Goal: Task Accomplishment & Management: Use online tool/utility

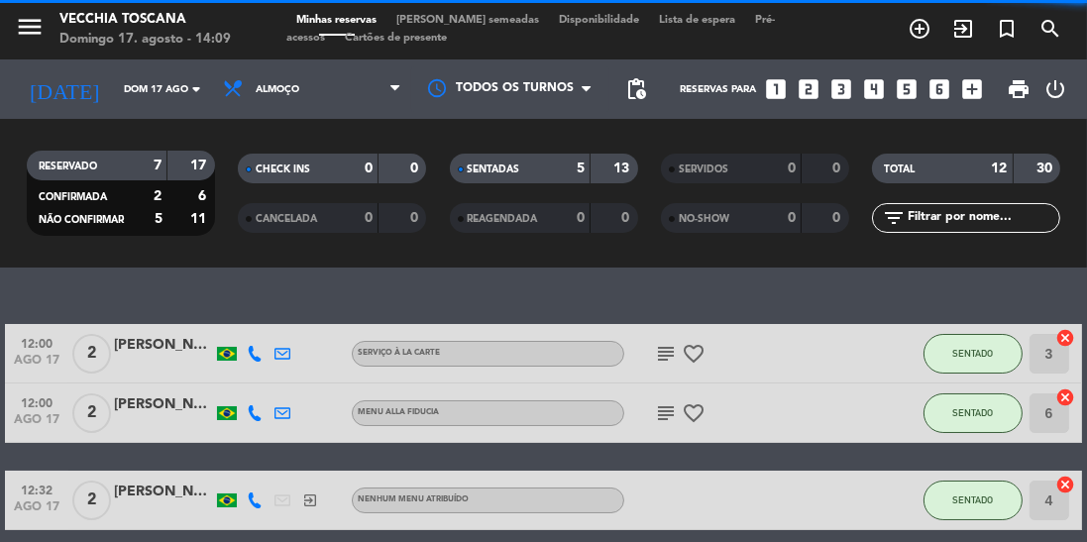
click at [931, 28] on icon "exit_to_app" at bounding box center [919, 29] width 24 height 24
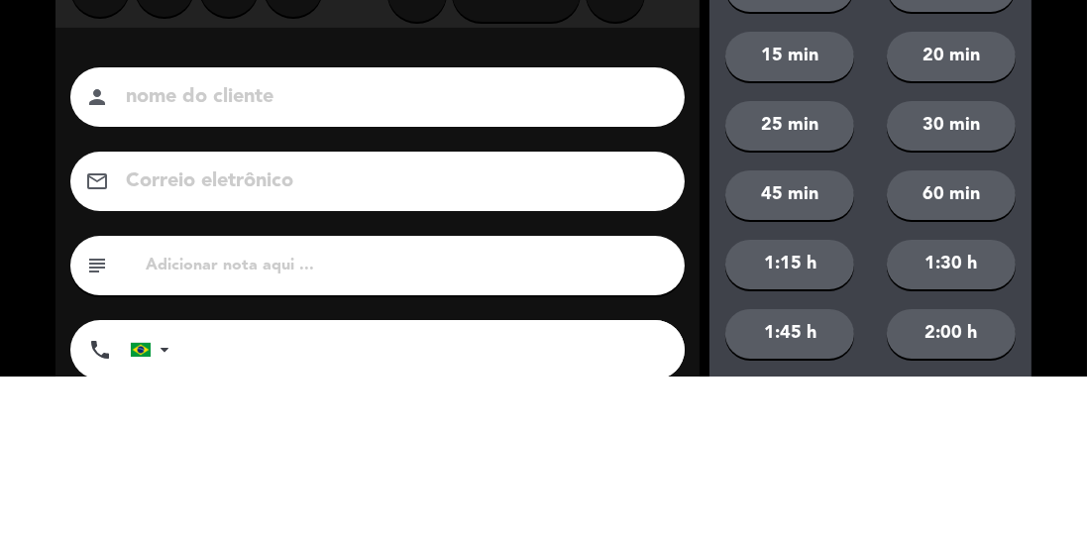
click at [532, 268] on input at bounding box center [391, 263] width 535 height 35
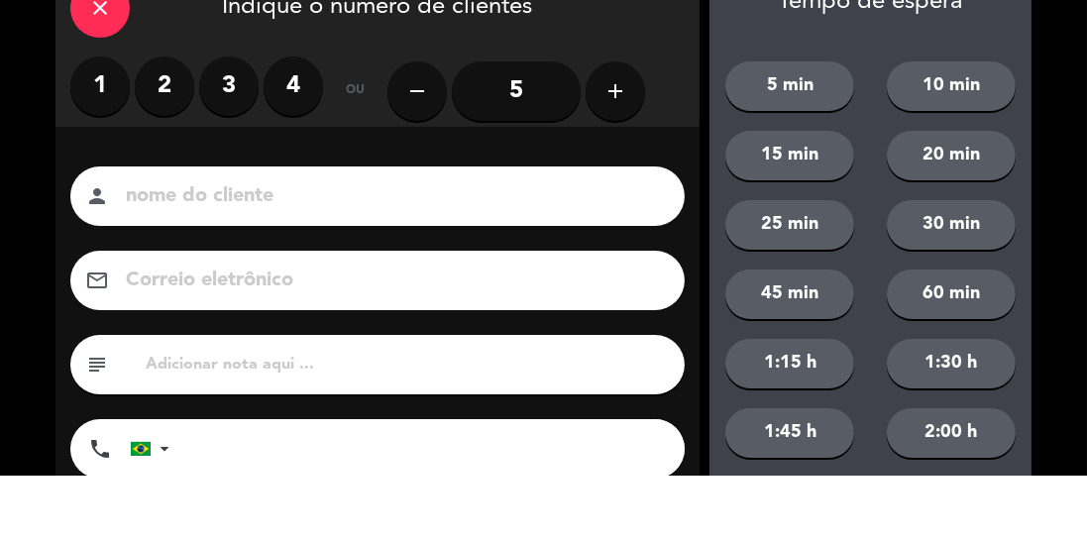
click at [161, 157] on label "2" at bounding box center [164, 152] width 59 height 59
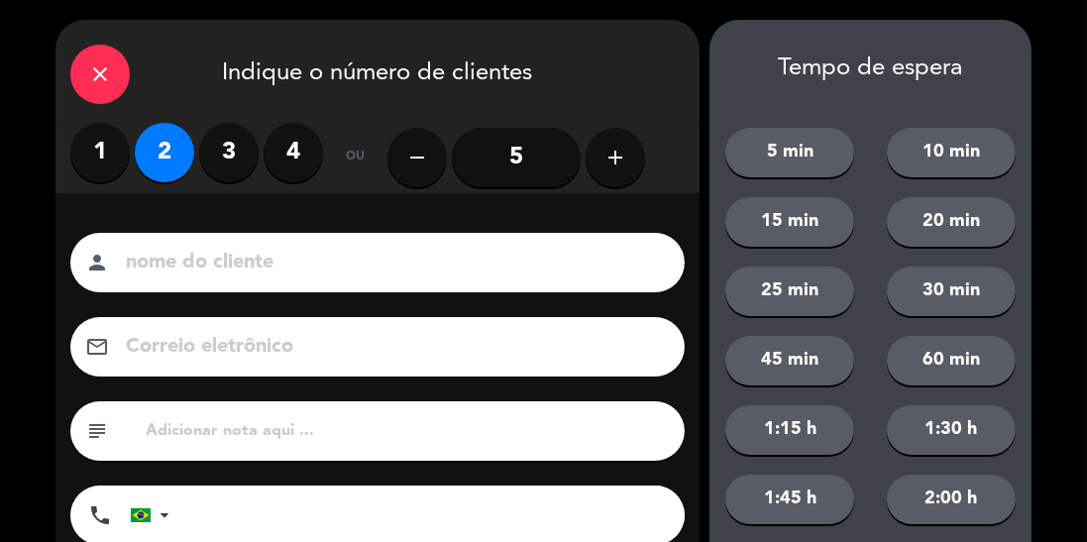
click at [484, 259] on input at bounding box center [391, 263] width 535 height 35
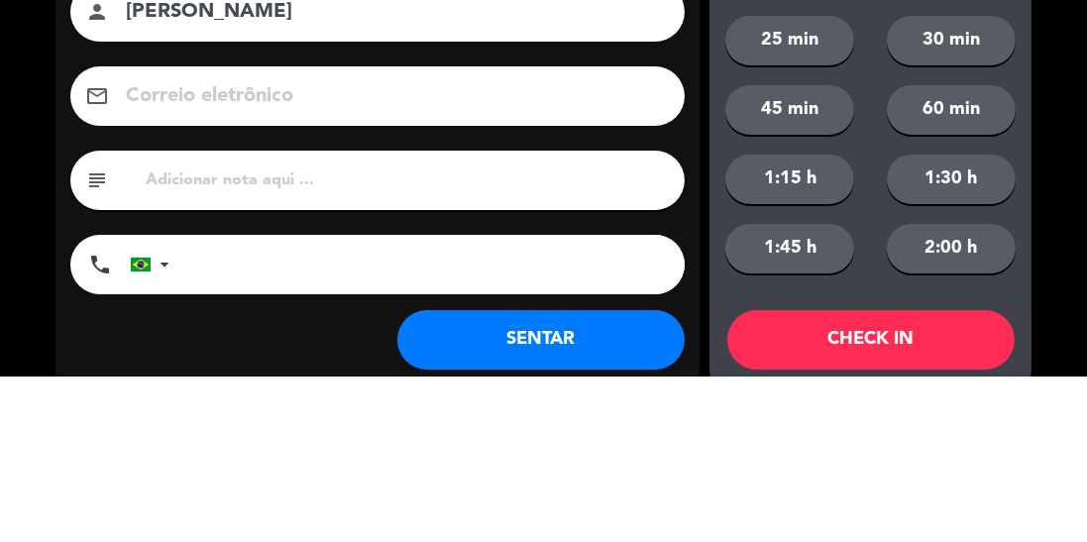
scroll to position [127, 0]
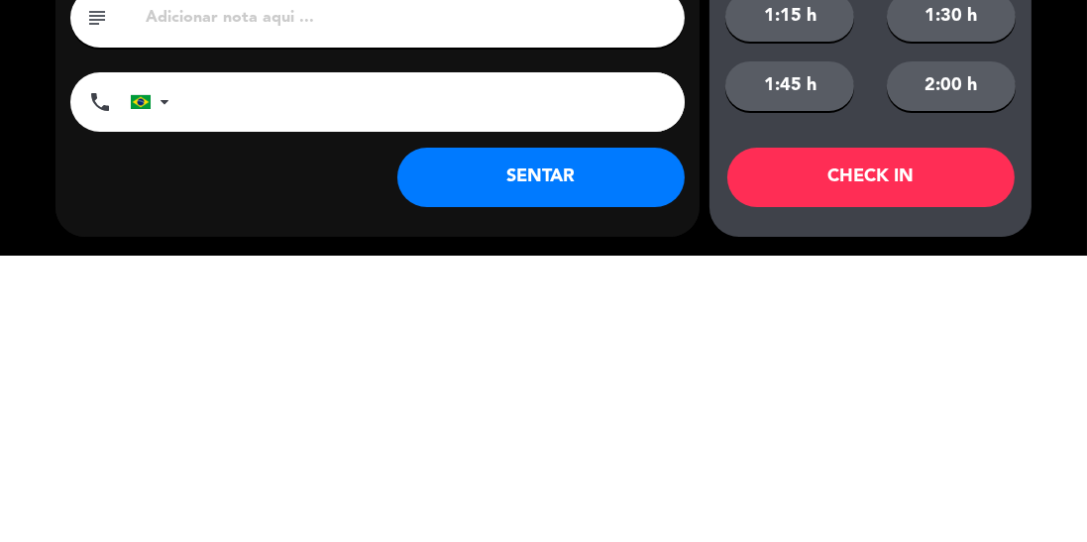
type input "[PERSON_NAME]"
click at [384, 388] on input "tel" at bounding box center [436, 388] width 495 height 59
type input "11985609698"
click at [592, 464] on button "SENTAR" at bounding box center [540, 463] width 287 height 59
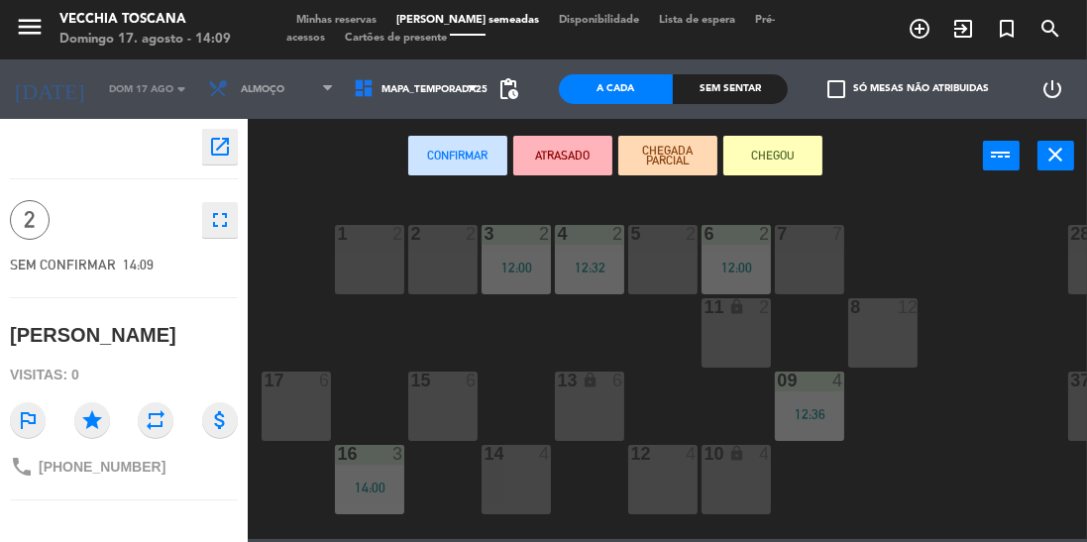
click at [452, 240] on div at bounding box center [443, 234] width 33 height 18
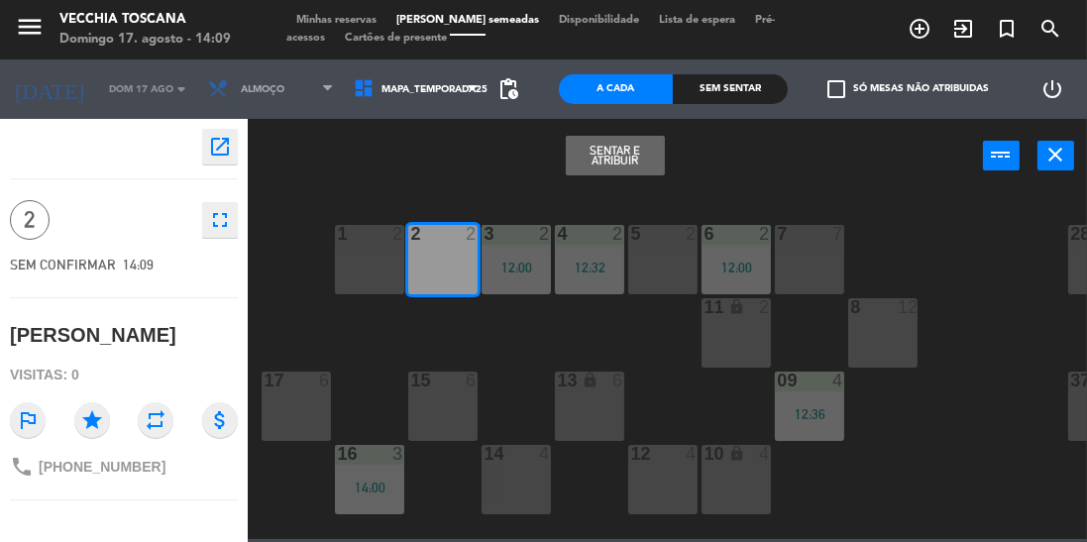
click at [624, 159] on button "Sentar e Atribuir" at bounding box center [615, 156] width 99 height 40
